Goal: Task Accomplishment & Management: Use online tool/utility

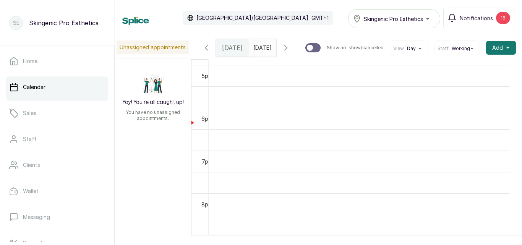
click at [265, 52] on div at bounding box center [262, 46] width 27 height 14
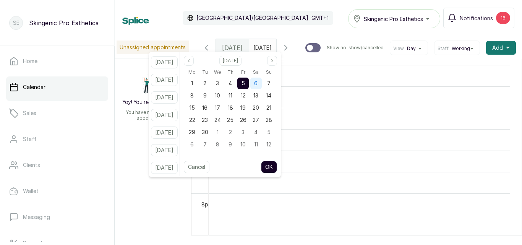
click at [262, 83] on div "6" at bounding box center [255, 83] width 11 height 11
click at [277, 170] on button "OK" at bounding box center [269, 167] width 16 height 12
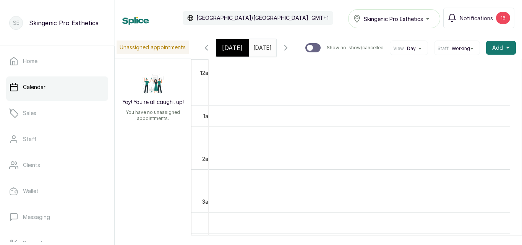
click at [260, 47] on input "[DATE]" at bounding box center [255, 45] width 12 height 13
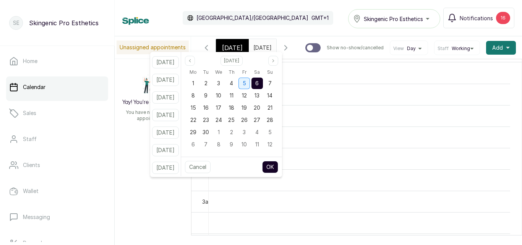
click at [246, 83] on span "5" at bounding box center [243, 83] width 3 height 6
click at [275, 165] on button "OK" at bounding box center [270, 167] width 16 height 12
type input "[DATE]"
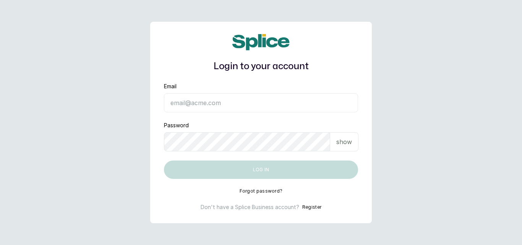
type input "[EMAIL_ADDRESS][DOMAIN_NAME]"
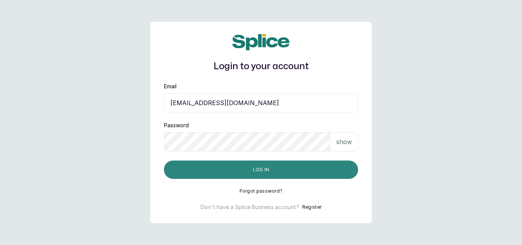
click at [302, 176] on button "Log in" at bounding box center [261, 169] width 194 height 18
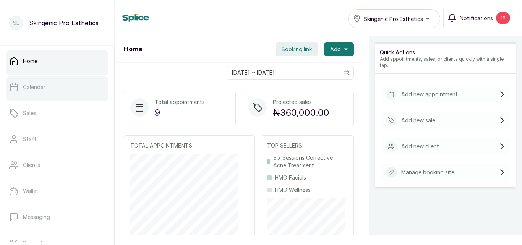
click at [32, 95] on link "Calendar" at bounding box center [57, 86] width 102 height 21
